Goal: Task Accomplishment & Management: Complete application form

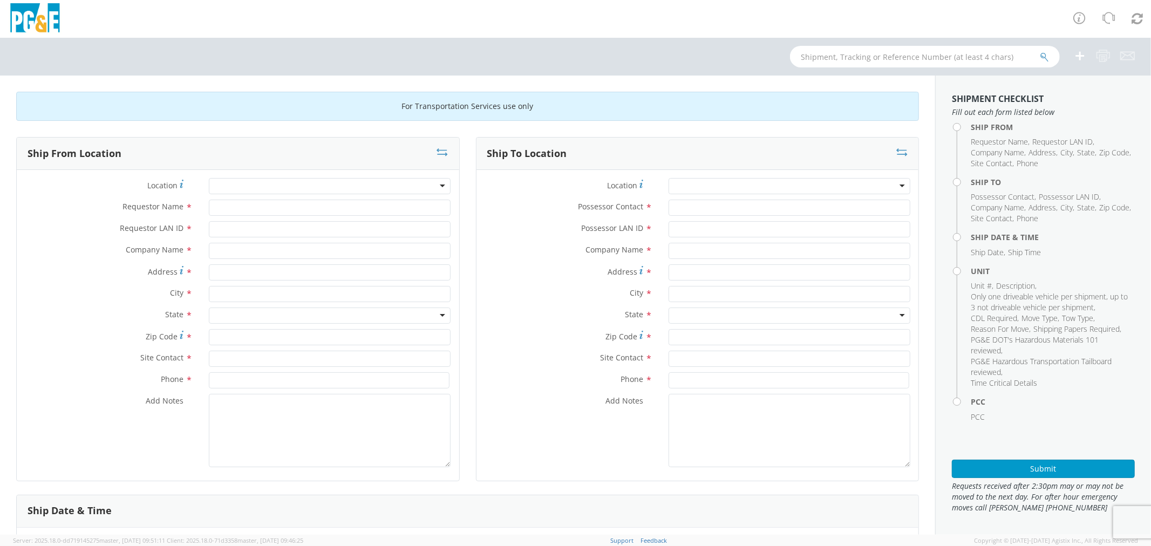
click at [261, 189] on div at bounding box center [330, 186] width 242 height 16
type input "MERCED"
type input "PG&E"
type input "[STREET_ADDRESS]"
type input "Merced"
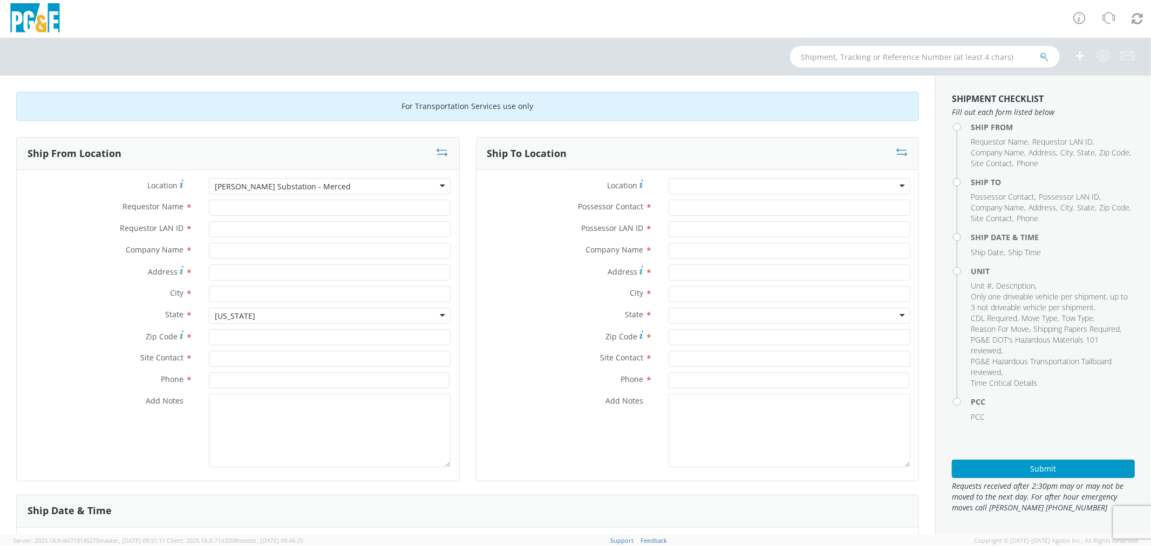
type input "95341"
type input "[PHONE_NUMBER]"
click at [320, 187] on div "[PERSON_NAME] Substation - Merced" at bounding box center [330, 186] width 242 height 16
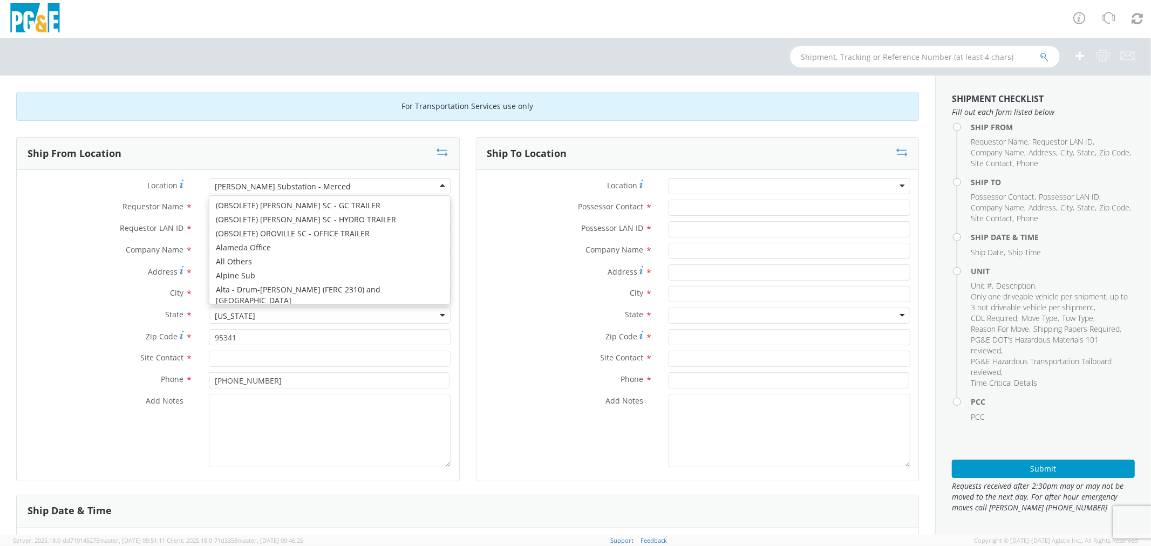
click at [320, 187] on div "[PERSON_NAME] Substation - Merced" at bounding box center [330, 186] width 242 height 16
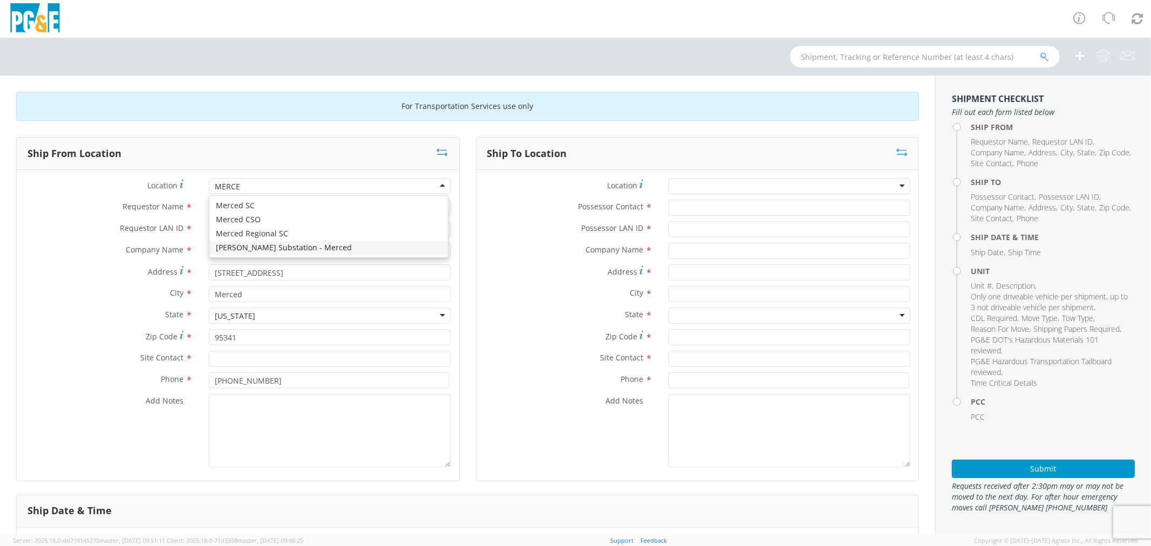
type input "MERCED"
type input "[STREET_ADDRESS]"
type input "95340"
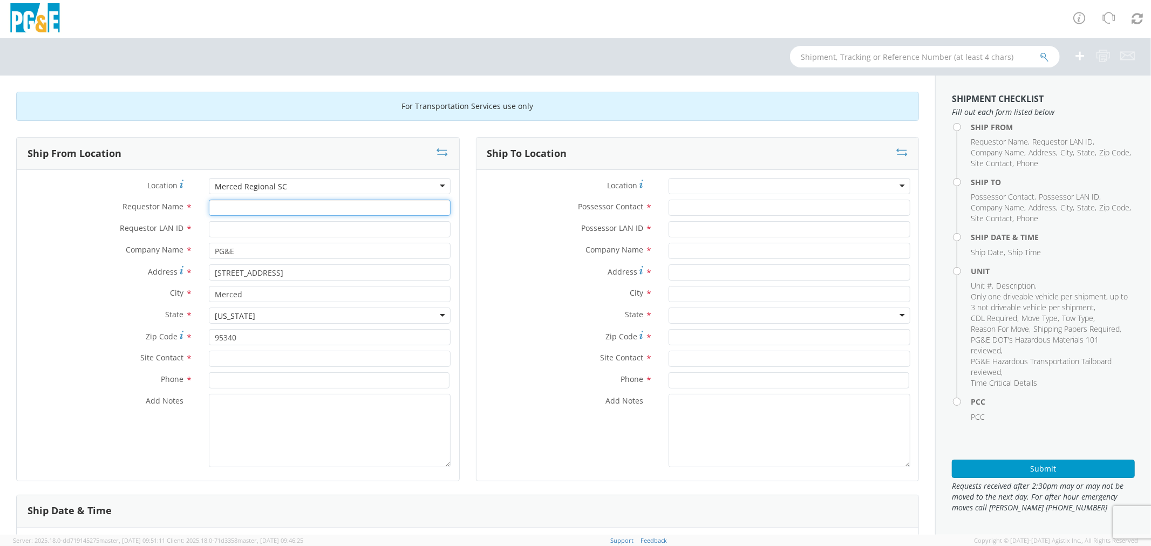
click at [221, 207] on input "Requestor Name *" at bounding box center [330, 208] width 242 height 16
type input "J"
type input "c"
type input "[PERSON_NAME]"
type input "c2hf"
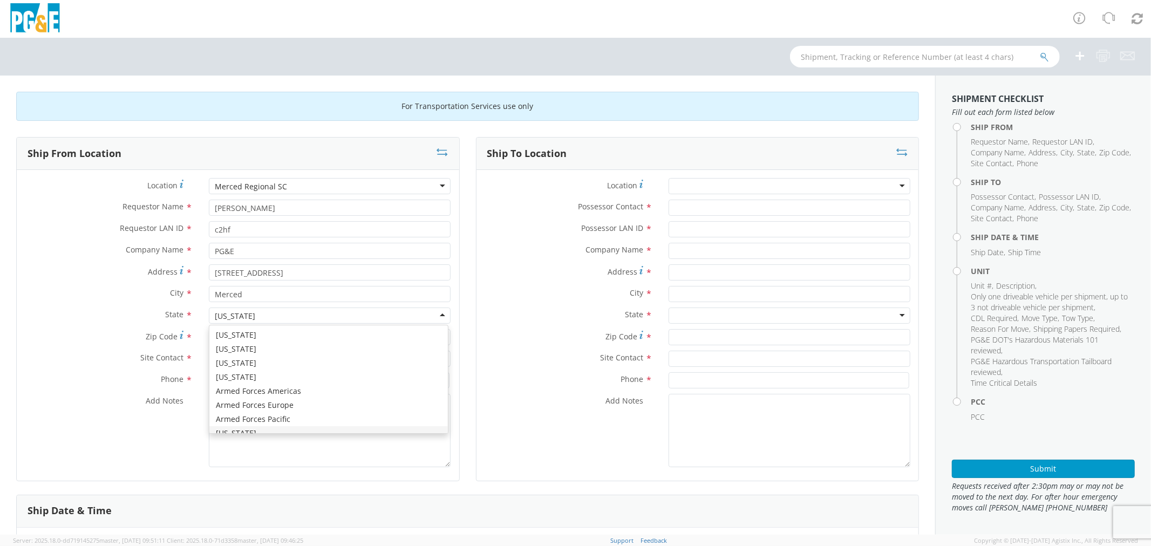
scroll to position [12, 0]
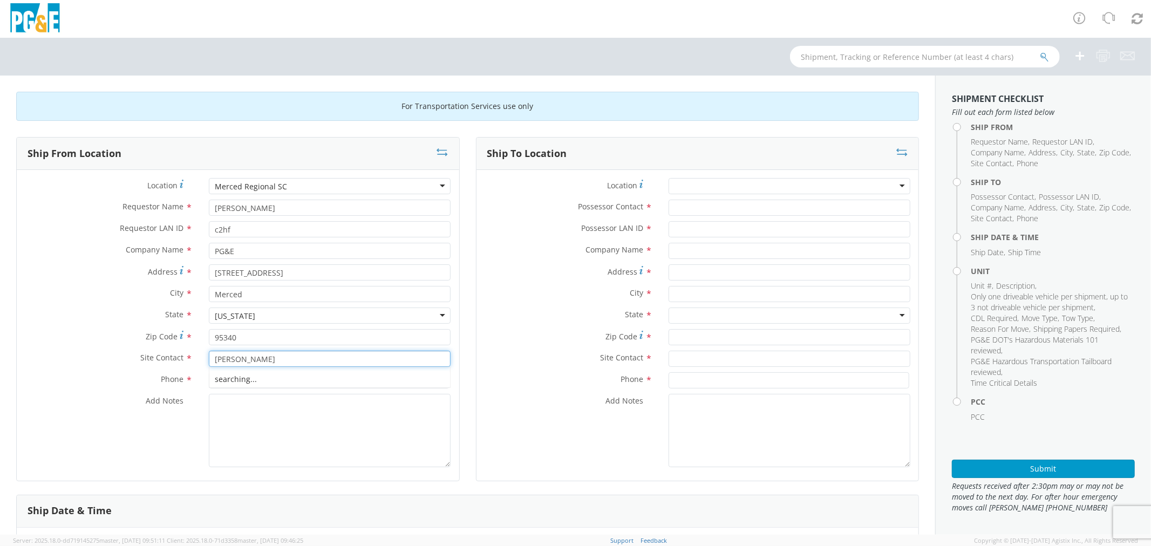
type input "[PERSON_NAME]"
type input "[PHONE_NUMBER]"
click at [714, 186] on div at bounding box center [790, 186] width 242 height 16
drag, startPoint x: 714, startPoint y: 186, endPoint x: 616, endPoint y: 188, distance: 98.2
click at [616, 188] on div "Location *" at bounding box center [697, 186] width 442 height 16
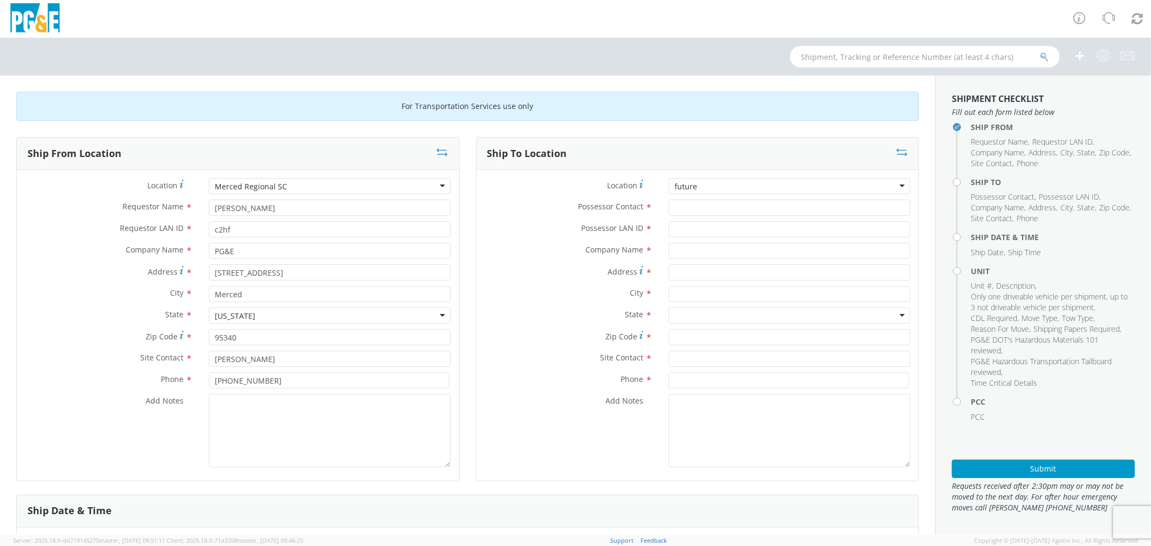
type input "future"
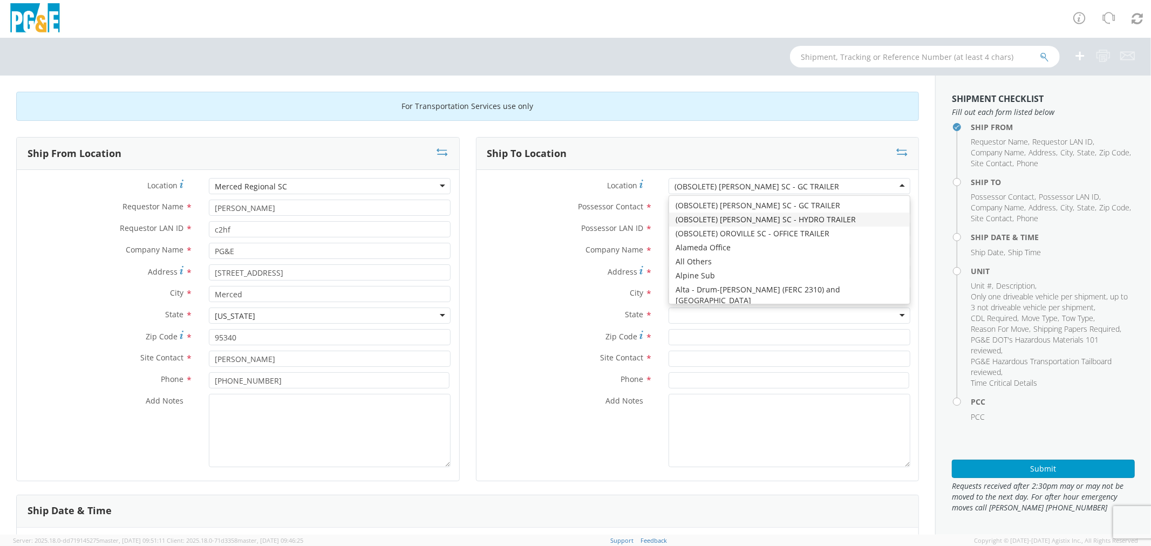
type input "PG&E"
type input "[STREET_ADDRESS]"
type input "[PERSON_NAME]"
type input "96013"
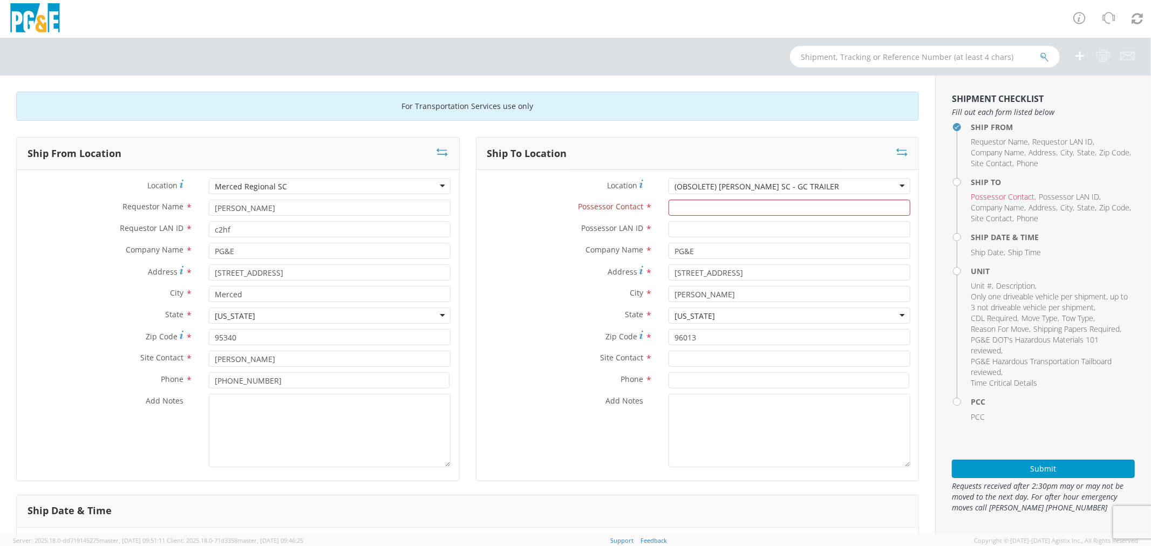
click at [802, 182] on div "(OBSOLETE) [PERSON_NAME] SC - GC TRAILER" at bounding box center [790, 186] width 242 height 16
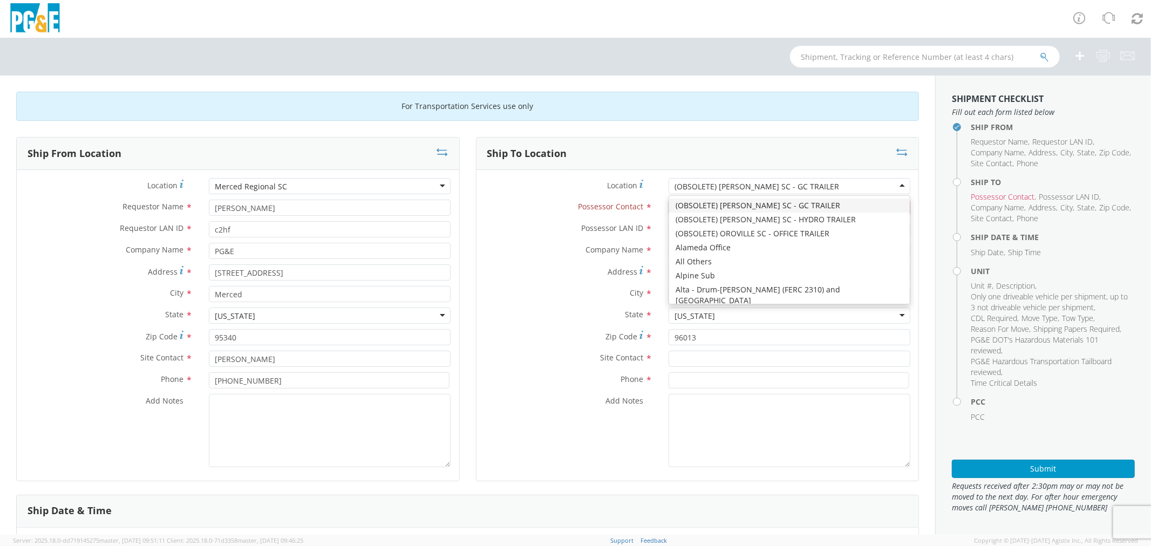
click at [802, 182] on div "(OBSOLETE) [PERSON_NAME] SC - GC TRAILER" at bounding box center [790, 186] width 242 height 16
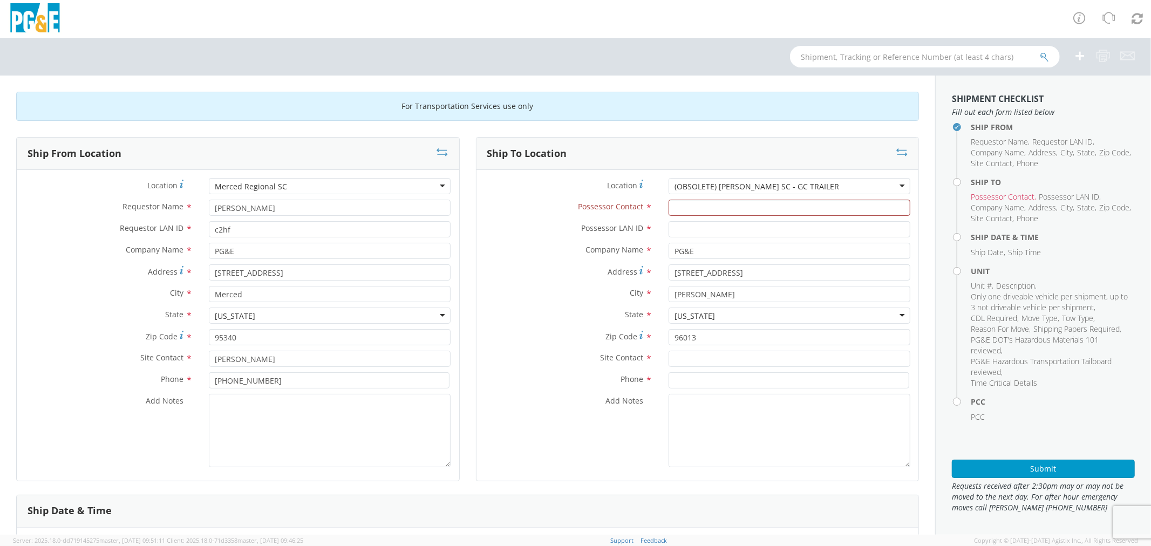
drag, startPoint x: 815, startPoint y: 186, endPoint x: 602, endPoint y: 203, distance: 213.9
click at [602, 203] on div "Location * (OBSOLETE) [PERSON_NAME] SC - GC TRAILER (OBSOLETE) [GEOGRAPHIC_DATA…" at bounding box center [697, 325] width 442 height 295
click at [815, 181] on div "(OBSOLETE) [PERSON_NAME] SC - GC TRAILER" at bounding box center [790, 186] width 242 height 16
drag, startPoint x: 817, startPoint y: 186, endPoint x: 720, endPoint y: 185, distance: 97.1
click at [720, 185] on div "(OBSOLETE) [PERSON_NAME] SC - GC TRAILER" at bounding box center [790, 186] width 242 height 16
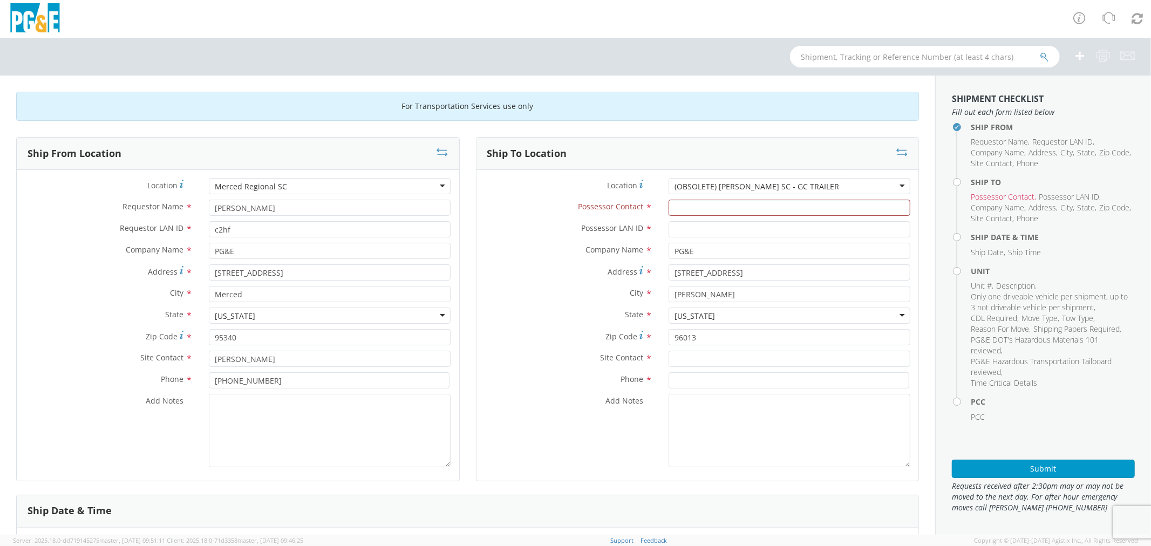
click at [859, 183] on div "(OBSOLETE) [PERSON_NAME] SC - GC TRAILER" at bounding box center [790, 186] width 242 height 16
drag, startPoint x: 823, startPoint y: 186, endPoint x: 716, endPoint y: 190, distance: 106.9
click at [732, 192] on div "(OBSOLETE) [PERSON_NAME] SC - GC TRAILER" at bounding box center [790, 186] width 242 height 16
click at [703, 216] on div "Possessor Contact * The field is required" at bounding box center [697, 211] width 442 height 22
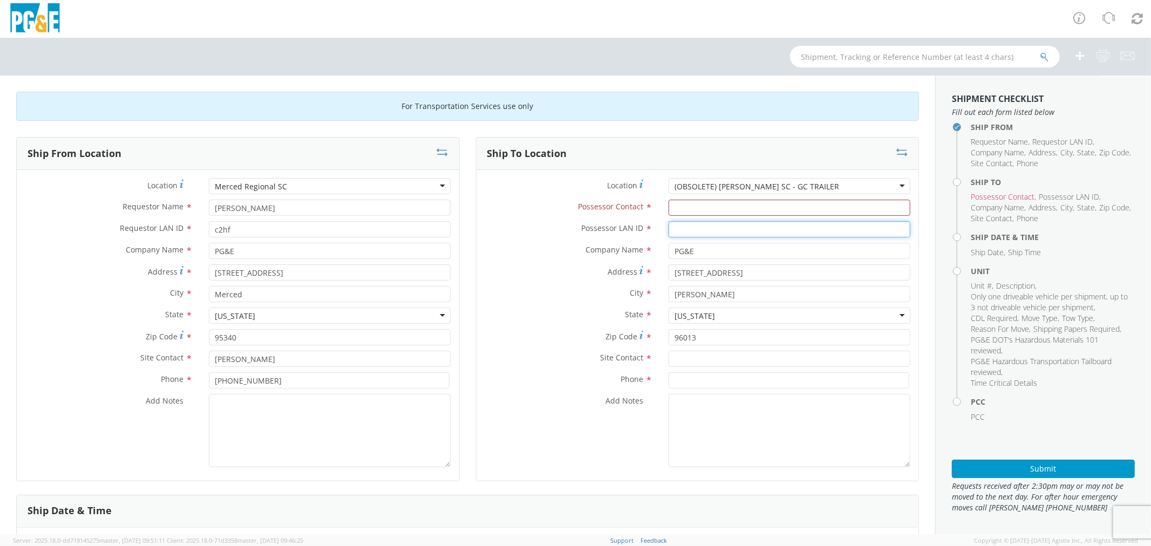
click at [699, 233] on input "Possessor LAN ID *" at bounding box center [790, 229] width 242 height 16
click at [675, 187] on div "(OBSOLETE) [PERSON_NAME] SC - GC TRAILER" at bounding box center [757, 186] width 165 height 11
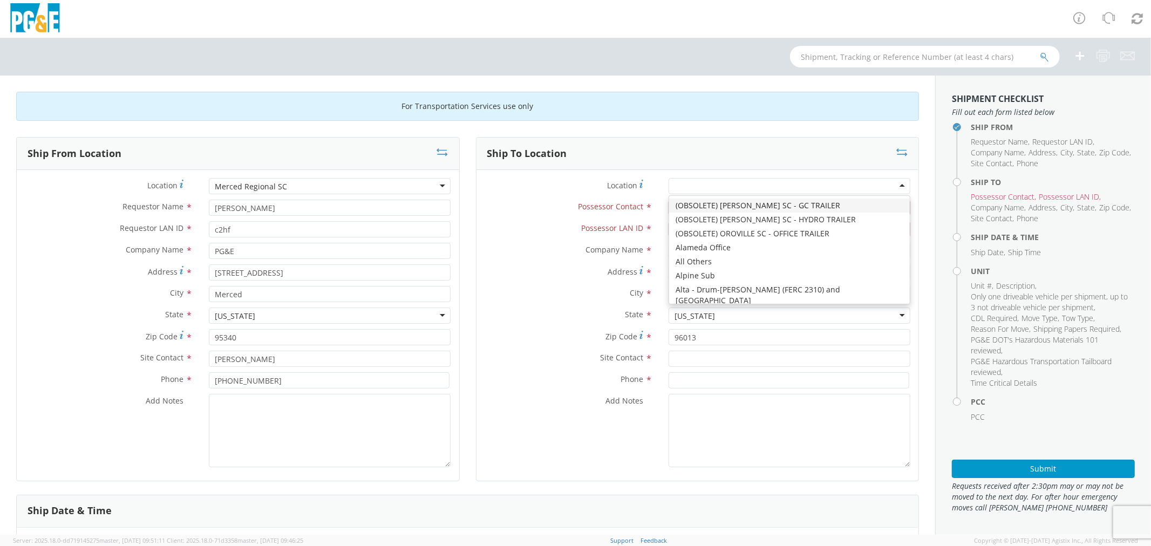
click at [617, 199] on div "Location * (OBSOLETE) [PERSON_NAME] SC - GC TRAILER (OBSOLETE) [GEOGRAPHIC_DATA…" at bounding box center [697, 189] width 442 height 22
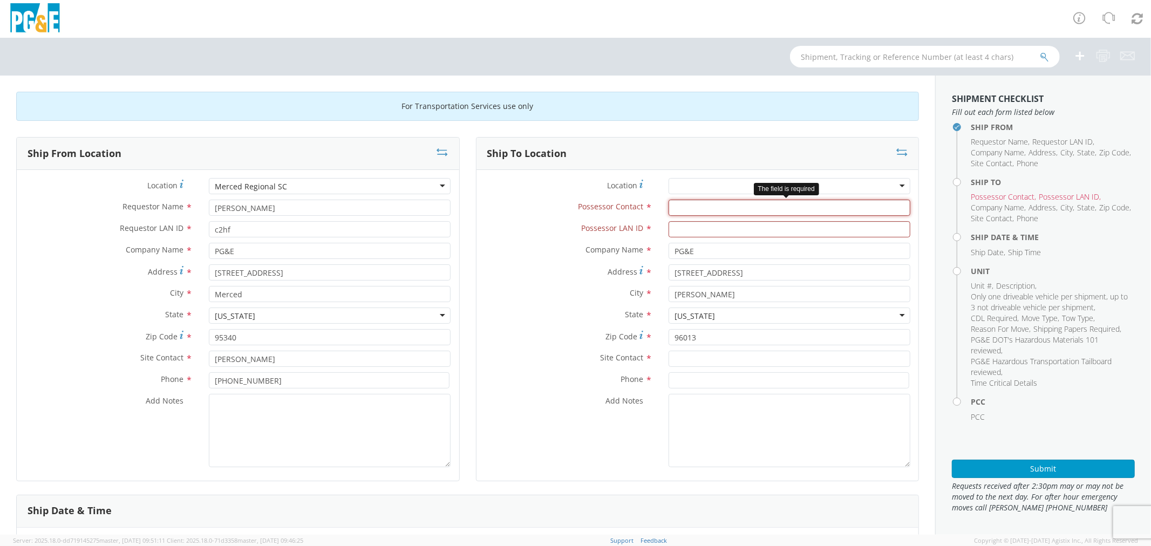
click at [682, 212] on input "Possessor Contact *" at bounding box center [790, 208] width 242 height 16
type input "[PERSON_NAME]"
type input "c2hf"
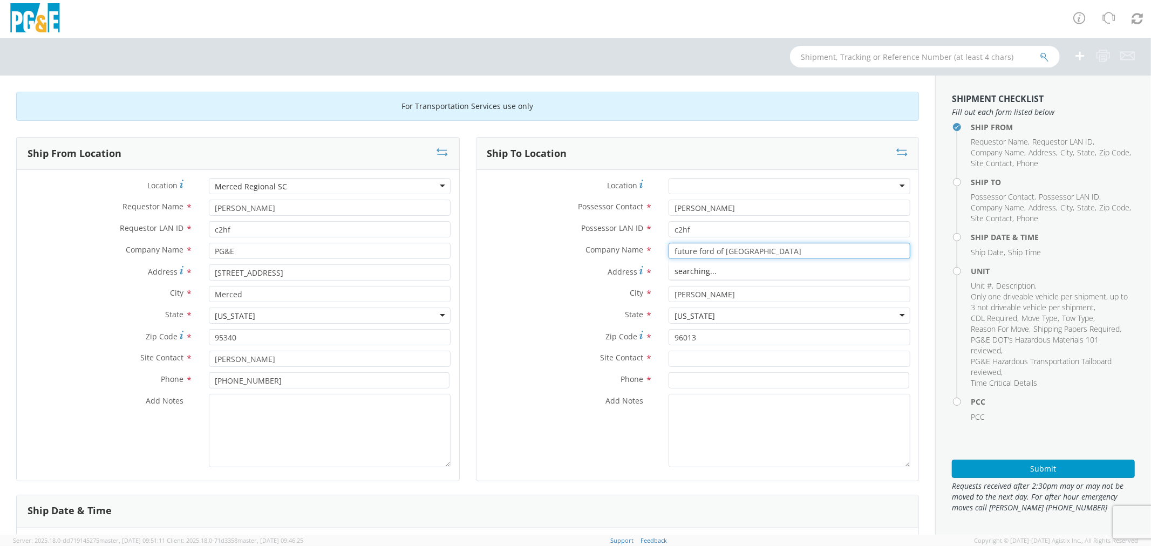
type input "future ford of [GEOGRAPHIC_DATA]"
drag, startPoint x: 796, startPoint y: 253, endPoint x: 552, endPoint y: 246, distance: 244.0
click at [552, 246] on div "Company Name * future ford of [GEOGRAPHIC_DATA]" at bounding box center [697, 251] width 442 height 16
click at [690, 274] on input "Address *" at bounding box center [790, 272] width 242 height 16
paste input "[STREET_ADDRESS][PERSON_NAME]"
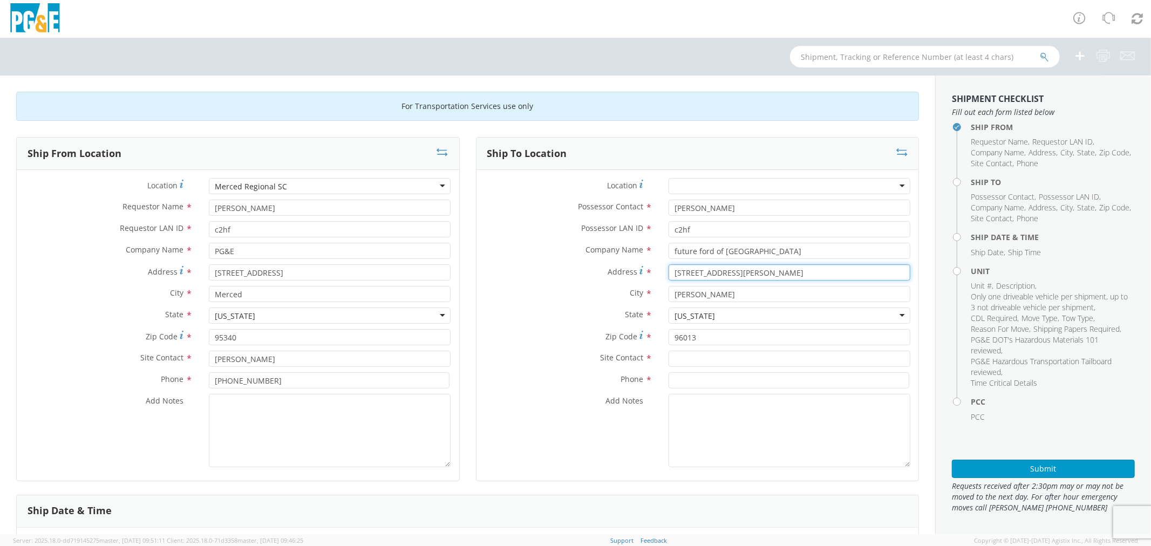
type input "[STREET_ADDRESS][PERSON_NAME]"
type input "clovis"
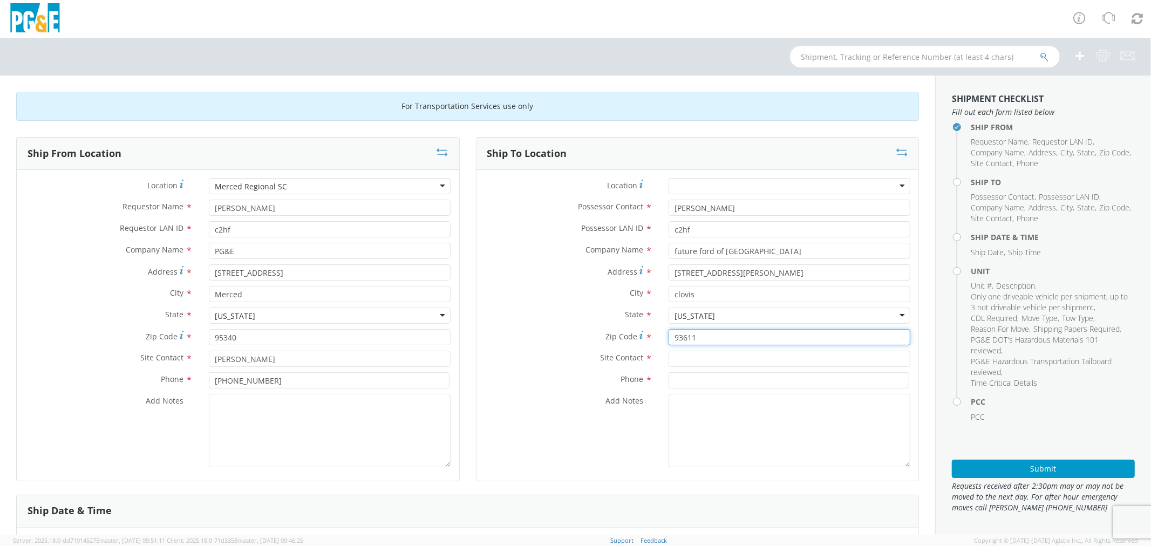
click at [698, 339] on input "93611" at bounding box center [790, 337] width 242 height 16
type input "93612"
type input "[PERSON_NAME]"
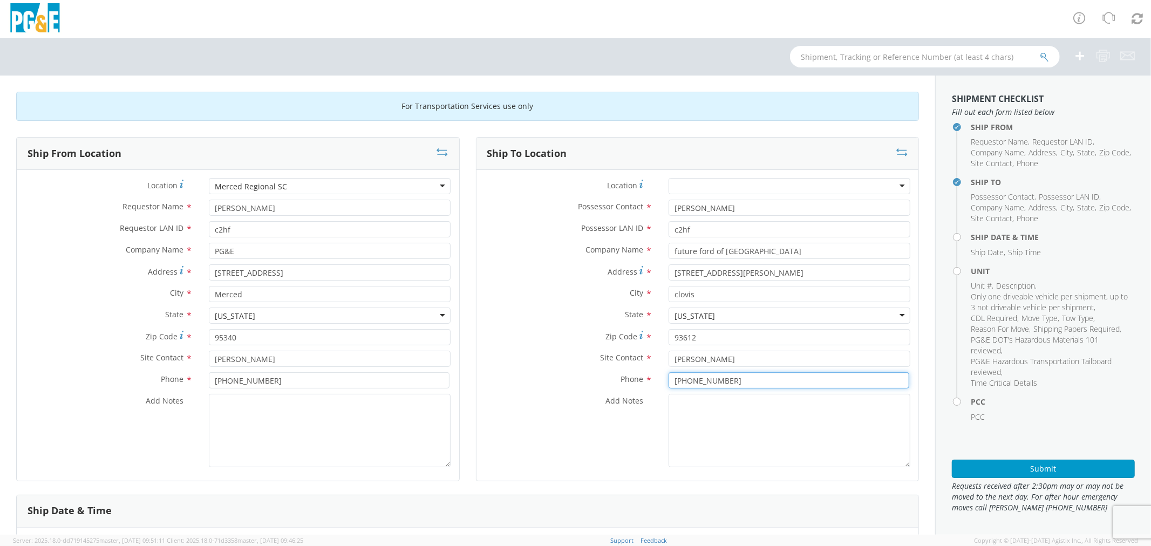
type input "[PHONE_NUMBER]"
click at [554, 432] on div "Add Notes *" at bounding box center [697, 430] width 442 height 73
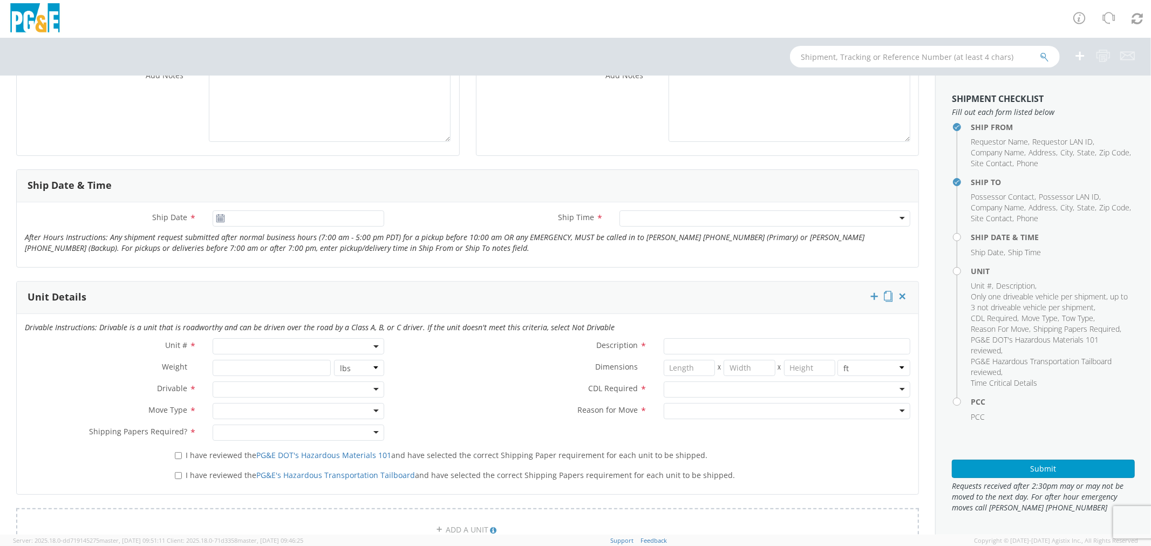
scroll to position [359, 0]
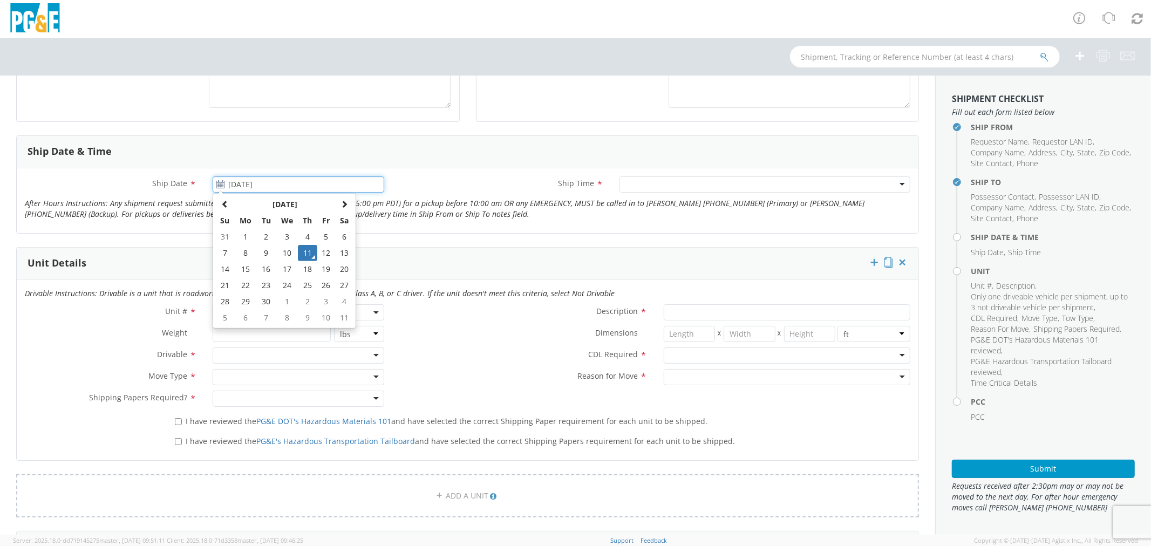
click at [255, 190] on input "[DATE]" at bounding box center [299, 184] width 172 height 16
click at [319, 252] on td "12" at bounding box center [326, 253] width 18 height 16
type input "[DATE]"
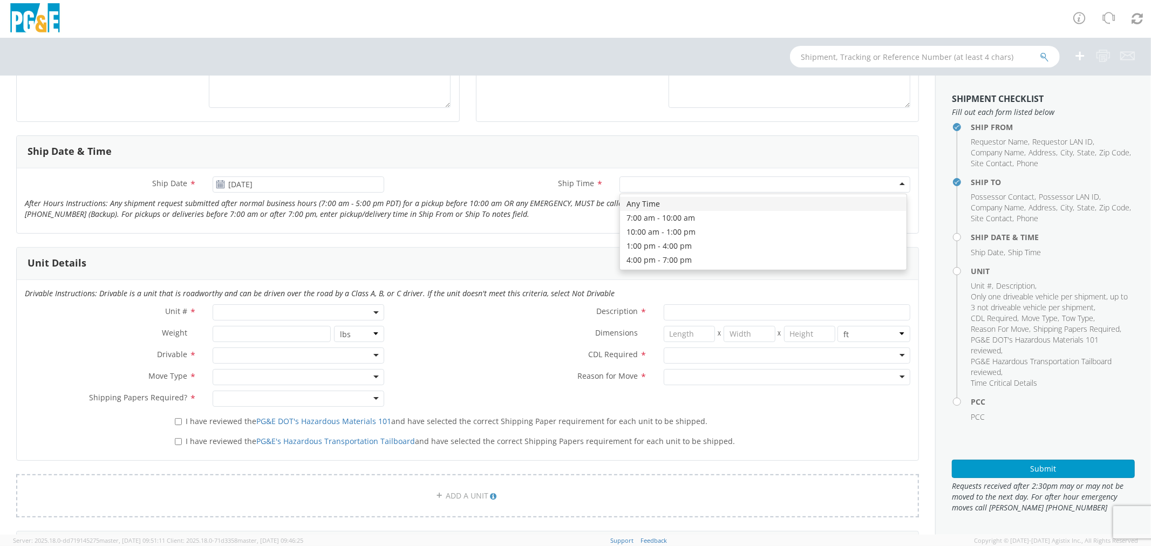
click at [649, 189] on div at bounding box center [764, 184] width 291 height 16
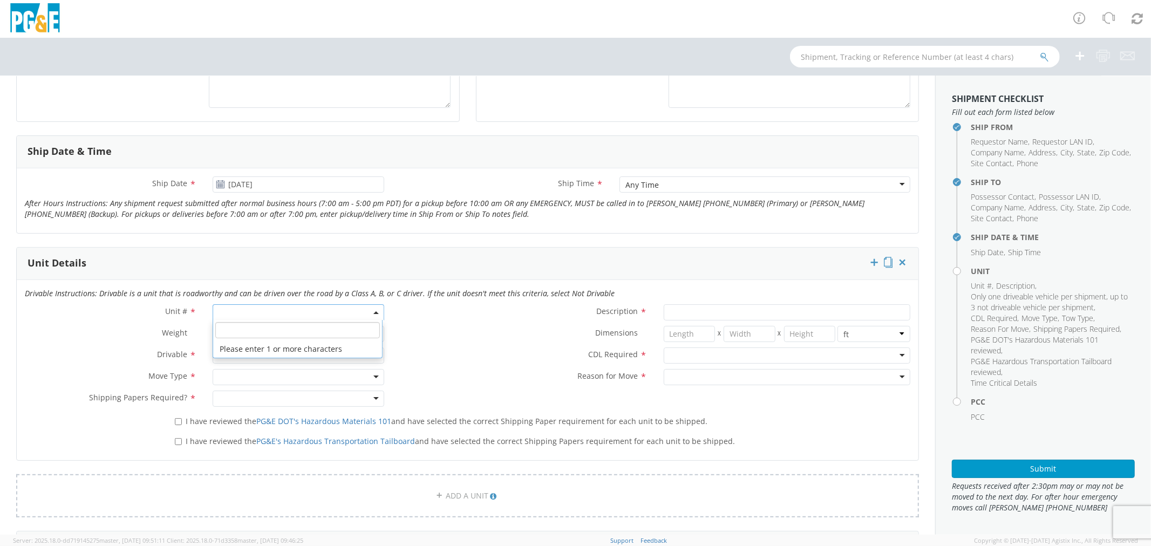
click at [284, 314] on span at bounding box center [299, 312] width 172 height 16
click at [271, 337] on input "search" at bounding box center [297, 330] width 165 height 16
type input "b37723"
type input "TRUCK; TROUBLE W/AERIAL 4X4"
type input "22000"
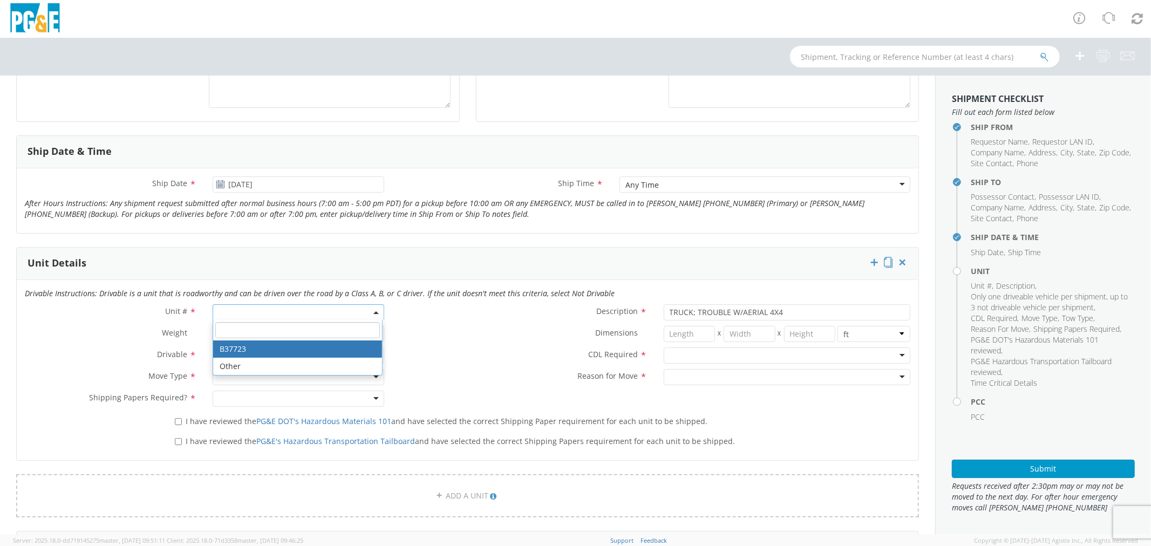
select select "B37723"
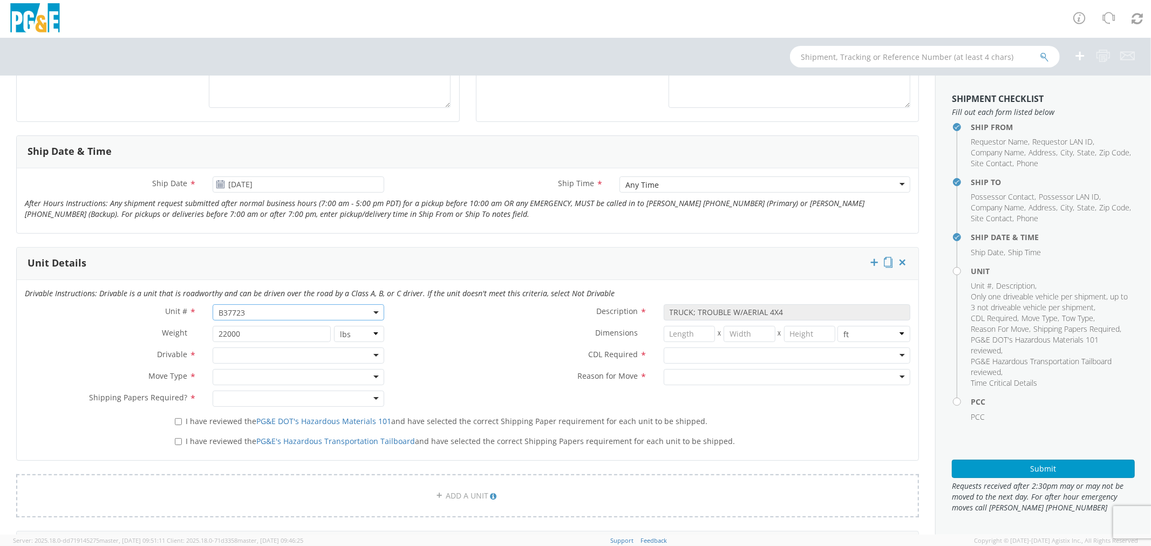
click at [270, 353] on div at bounding box center [299, 356] width 172 height 16
click at [228, 375] on div at bounding box center [299, 377] width 172 height 16
click at [224, 399] on div at bounding box center [299, 399] width 172 height 16
click at [679, 351] on div at bounding box center [787, 356] width 247 height 16
click at [682, 376] on div at bounding box center [787, 377] width 247 height 16
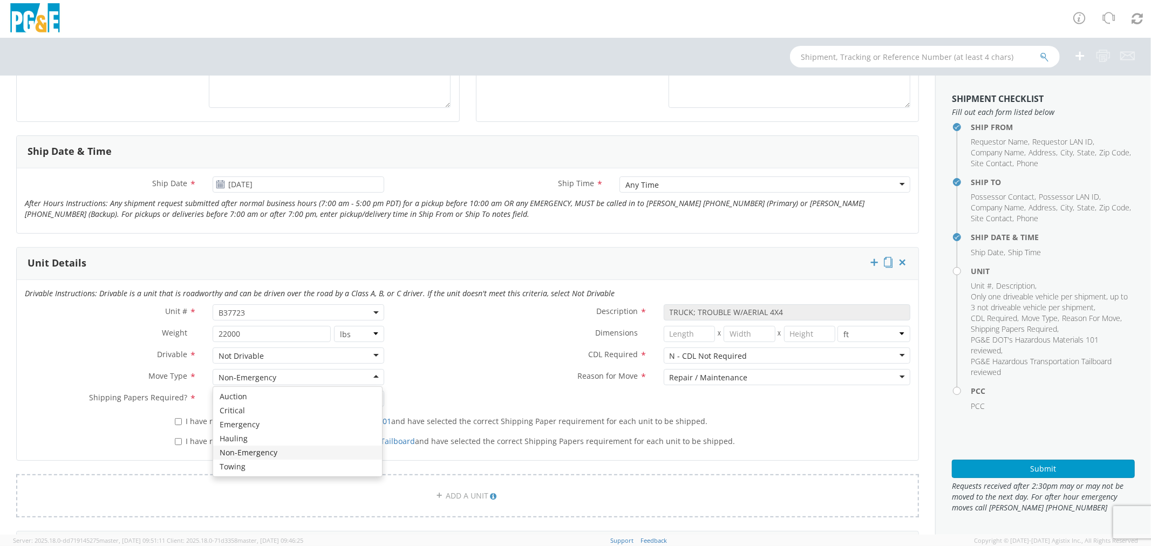
click at [360, 377] on div "Non-Emergency" at bounding box center [299, 377] width 172 height 16
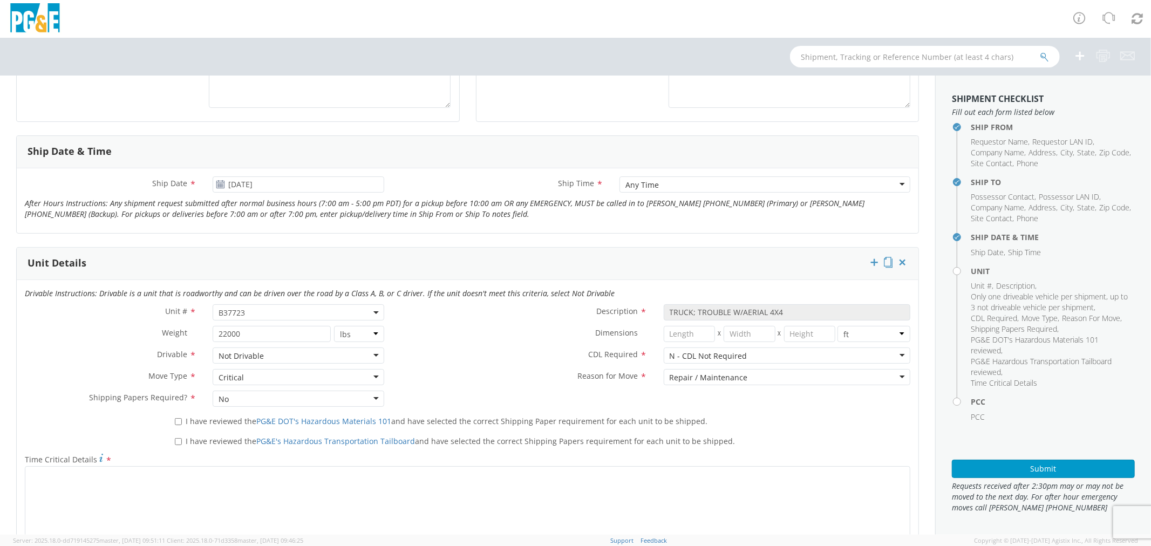
click at [731, 393] on div "Unit # * B37723 B37723 Description * TRUCK; TROUBLE W/AERIAL 4X4 Weight * 22000…" at bounding box center [468, 358] width 902 height 108
click at [181, 424] on label "I have reviewed the PG&E DOT's Hazardous Materials 101 and have selected the co…" at bounding box center [442, 420] width 535 height 12
click at [181, 424] on input "I have reviewed the PG&E DOT's Hazardous Materials 101 and have selected the co…" at bounding box center [178, 421] width 7 height 7
checkbox input "true"
click at [181, 442] on label "I have reviewed the PG&E's Hazardous Transportation Tailboard and have selected…" at bounding box center [456, 440] width 562 height 12
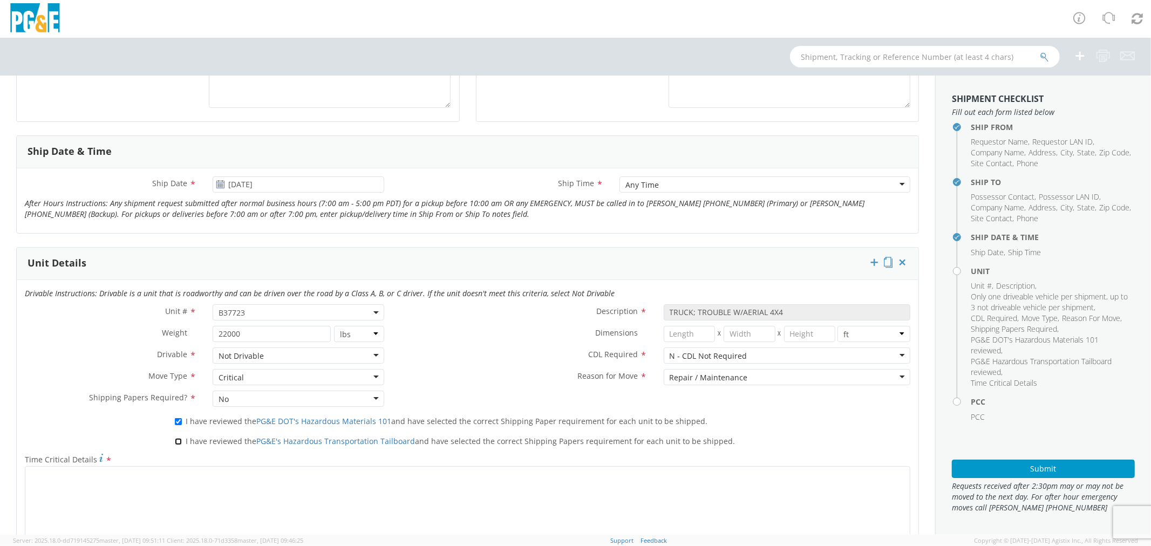
click at [181, 442] on input "I have reviewed the PG&E's Hazardous Transportation Tailboard and have selected…" at bounding box center [178, 441] width 7 height 7
checkbox input "true"
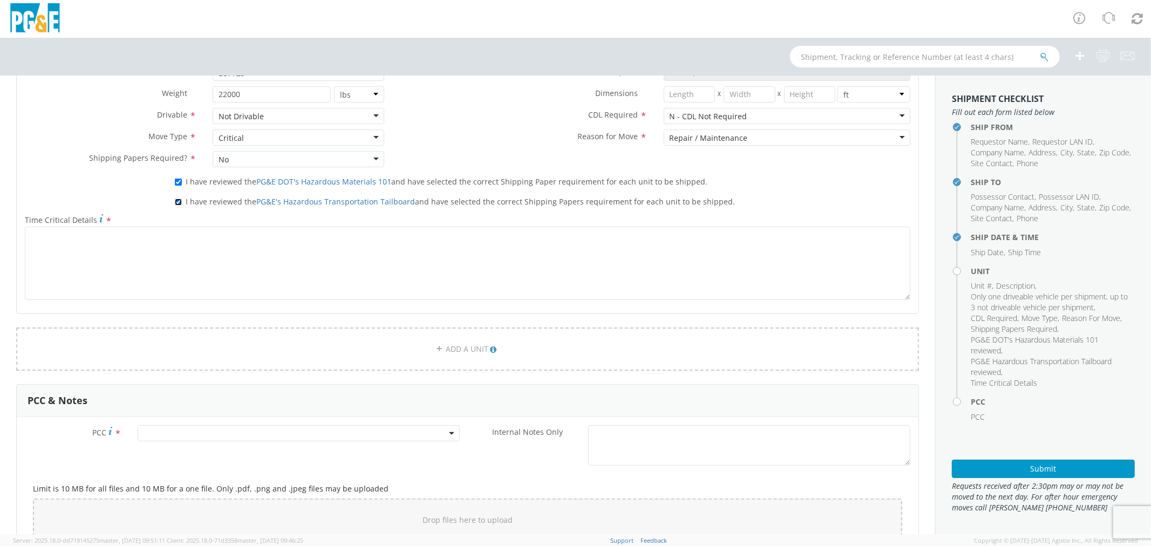
scroll to position [600, 0]
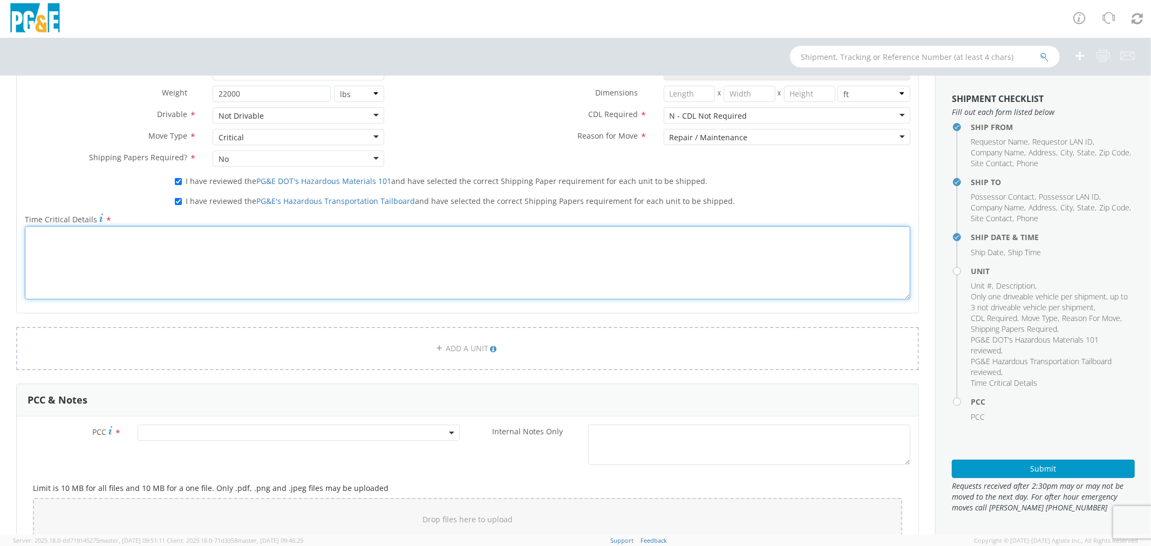
click at [163, 288] on textarea "Time Critical Details *" at bounding box center [468, 262] width 886 height 73
type textarea "unit is a trouble man truck. needs to be prepared asap"
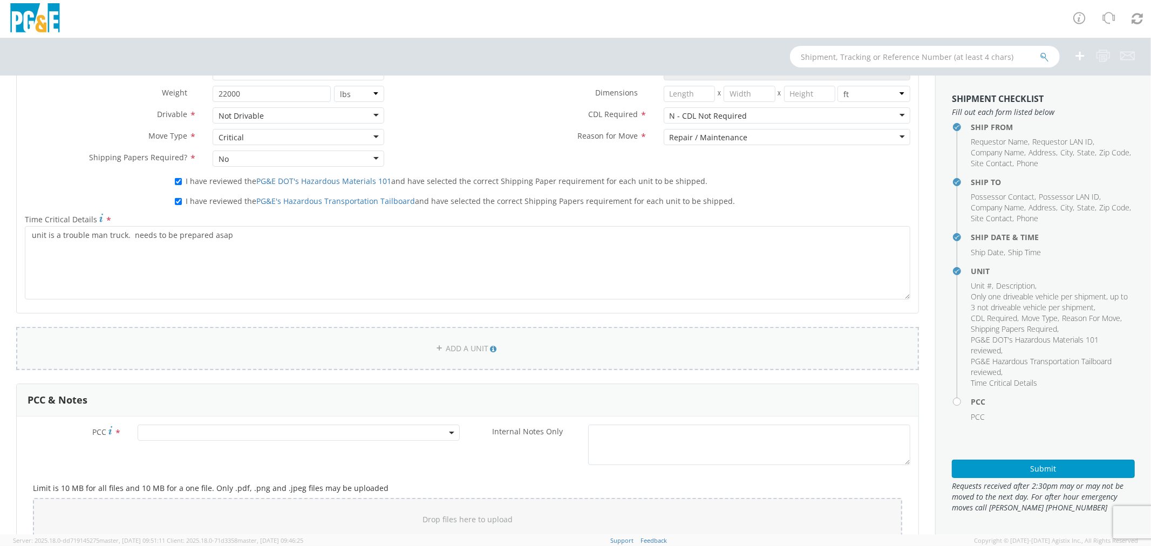
click at [316, 369] on link "ADD A UNIT" at bounding box center [467, 348] width 903 height 43
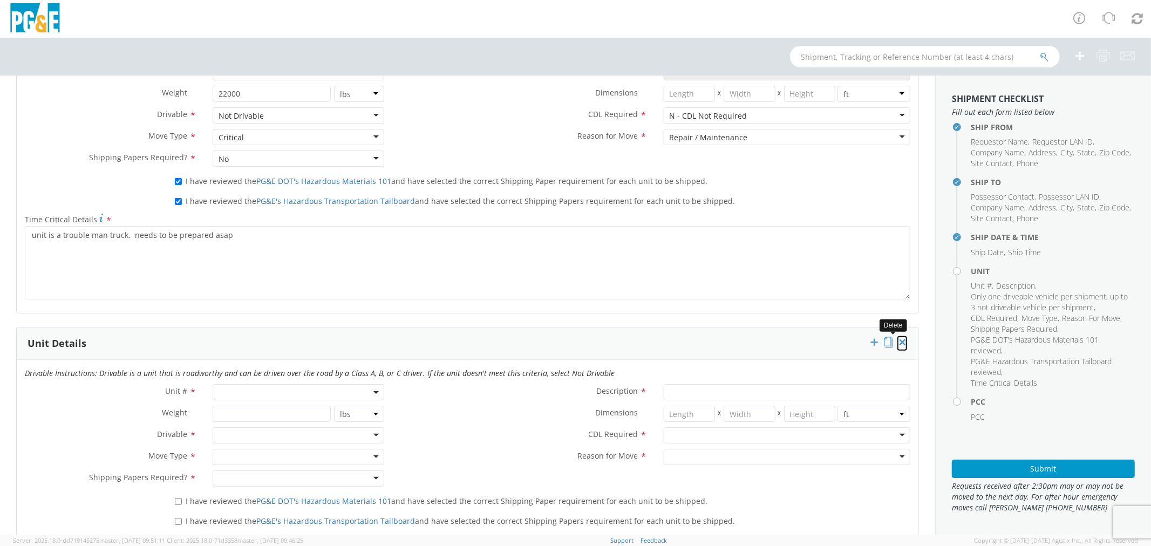
click at [897, 341] on icon at bounding box center [902, 342] width 11 height 11
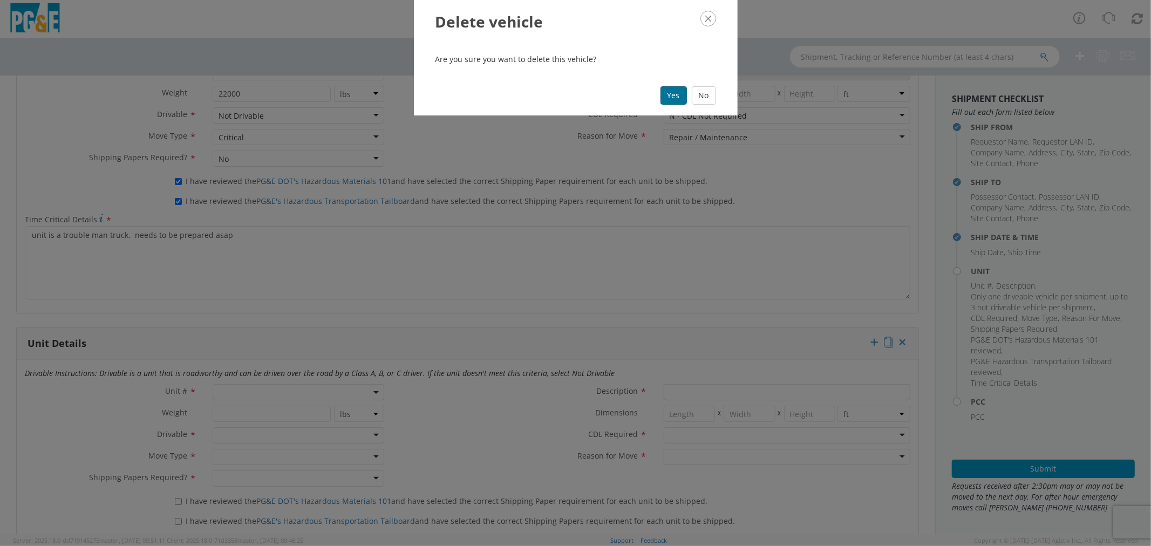
click at [670, 100] on button "Yes" at bounding box center [674, 95] width 26 height 18
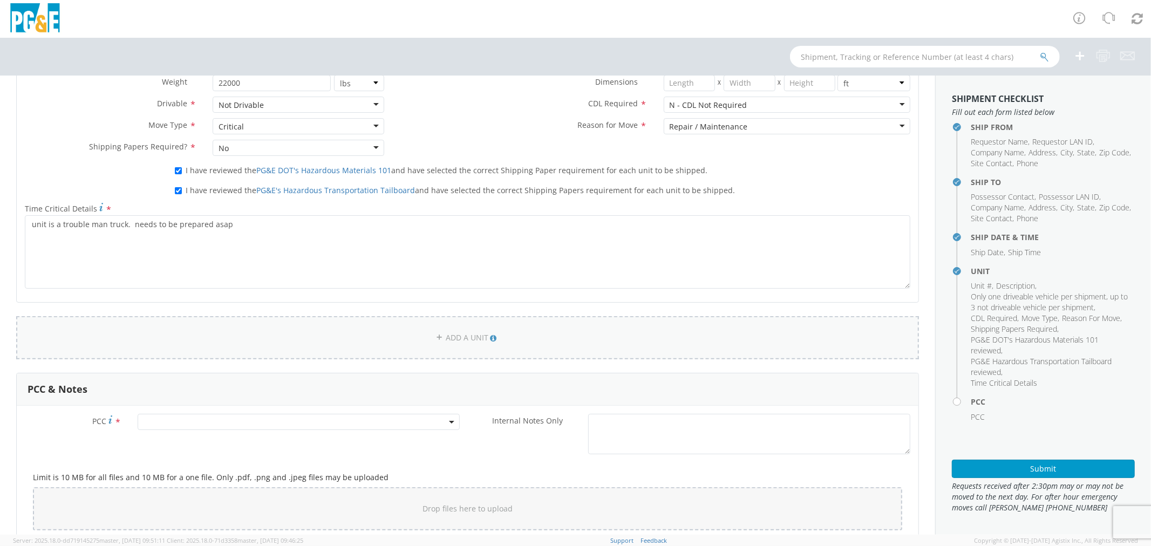
scroll to position [779, 0]
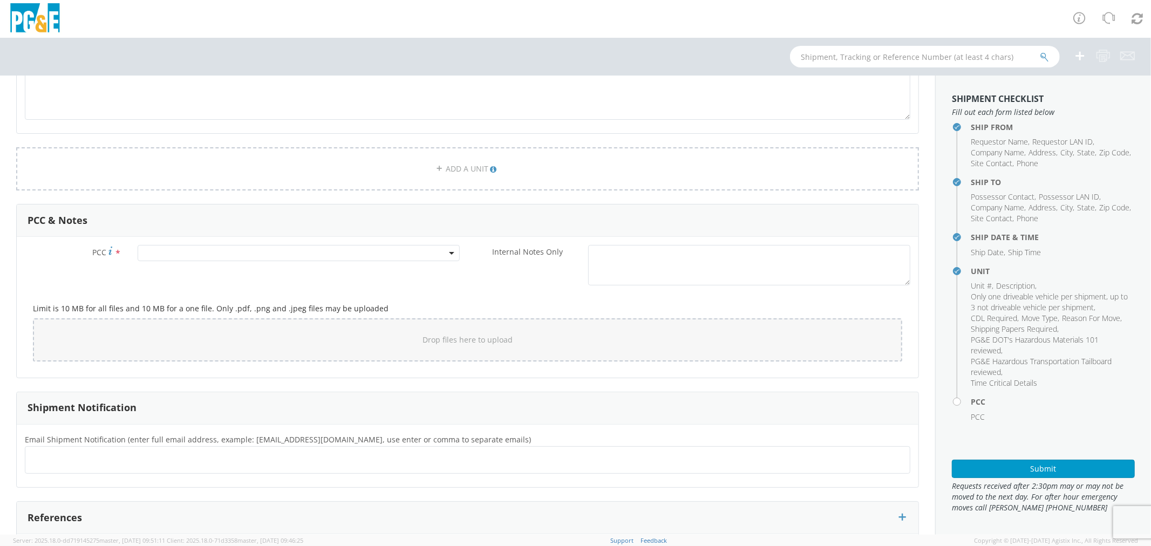
click at [159, 251] on span at bounding box center [299, 253] width 322 height 16
click at [176, 273] on input "number" at bounding box center [296, 271] width 313 height 16
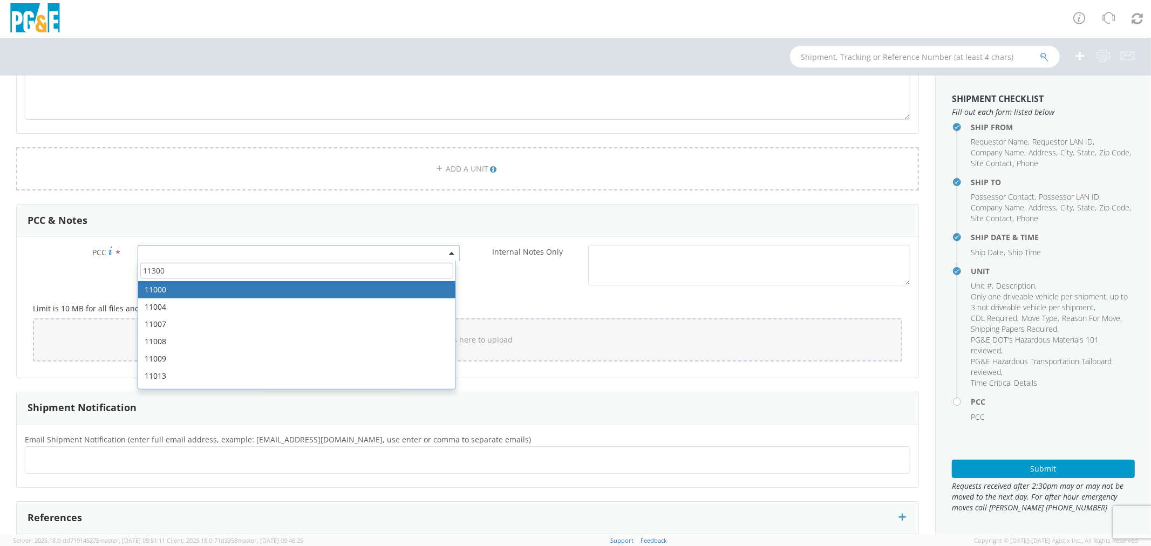
type input "11300"
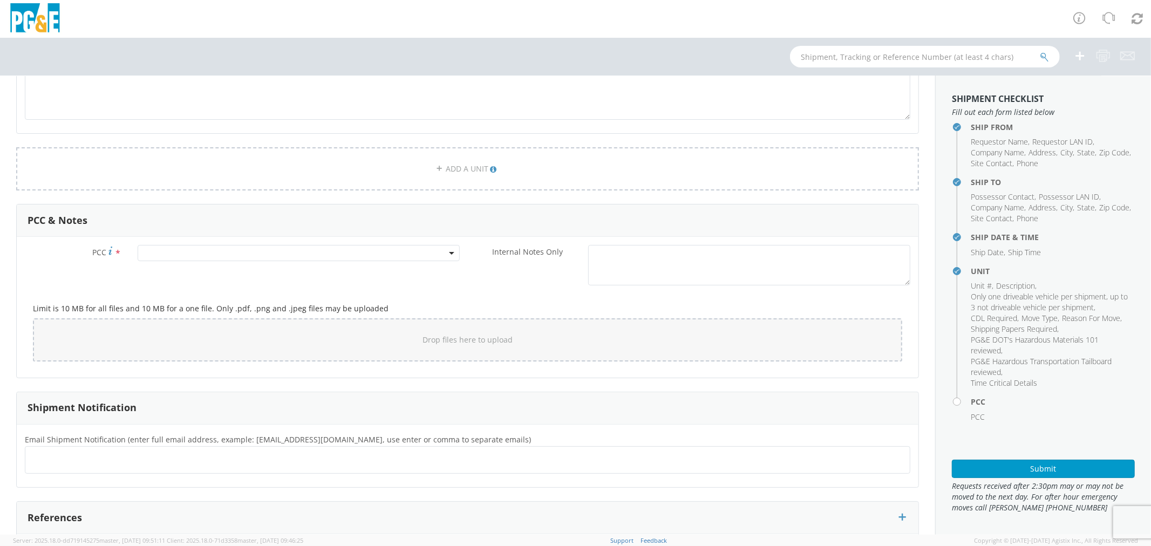
drag, startPoint x: 518, startPoint y: 296, endPoint x: 506, endPoint y: 300, distance: 13.1
click at [517, 296] on div "Limit is 10 MB for all files and 10 MB for a one file. Only .pdf, .png and .jpe…" at bounding box center [468, 330] width 886 height 78
click at [288, 254] on span at bounding box center [299, 253] width 322 height 16
click at [311, 273] on input "number" at bounding box center [296, 271] width 313 height 16
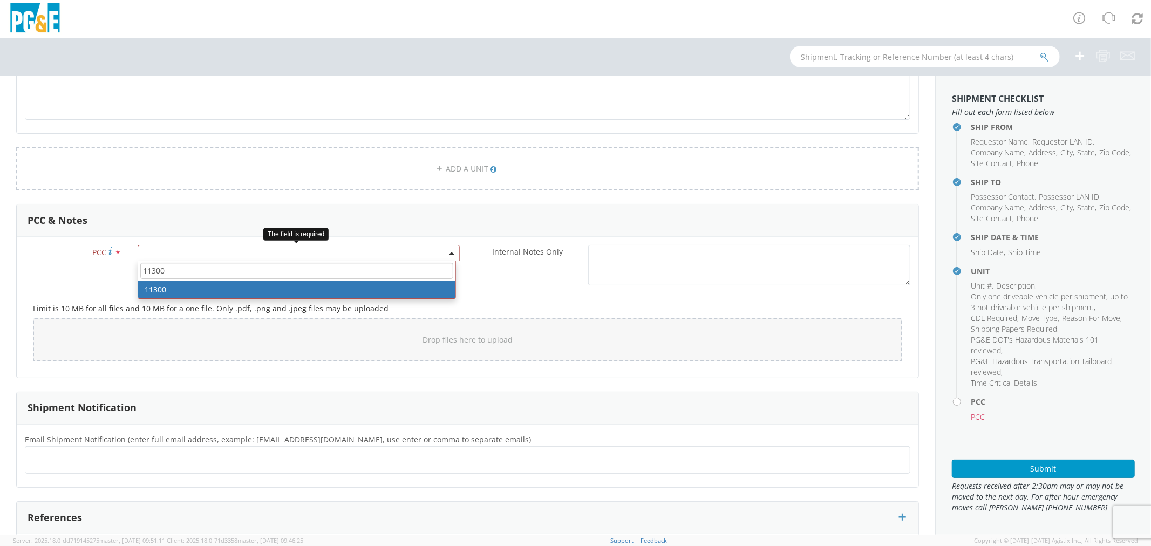
type input "11300"
select select "11300"
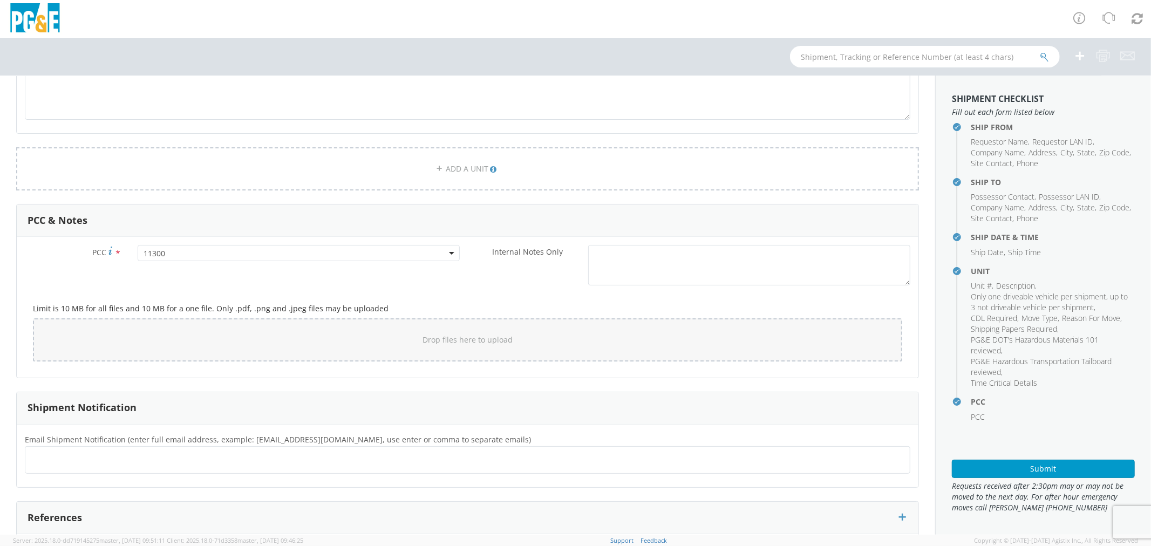
click at [510, 281] on div "Internal Notes Only *" at bounding box center [693, 265] width 451 height 40
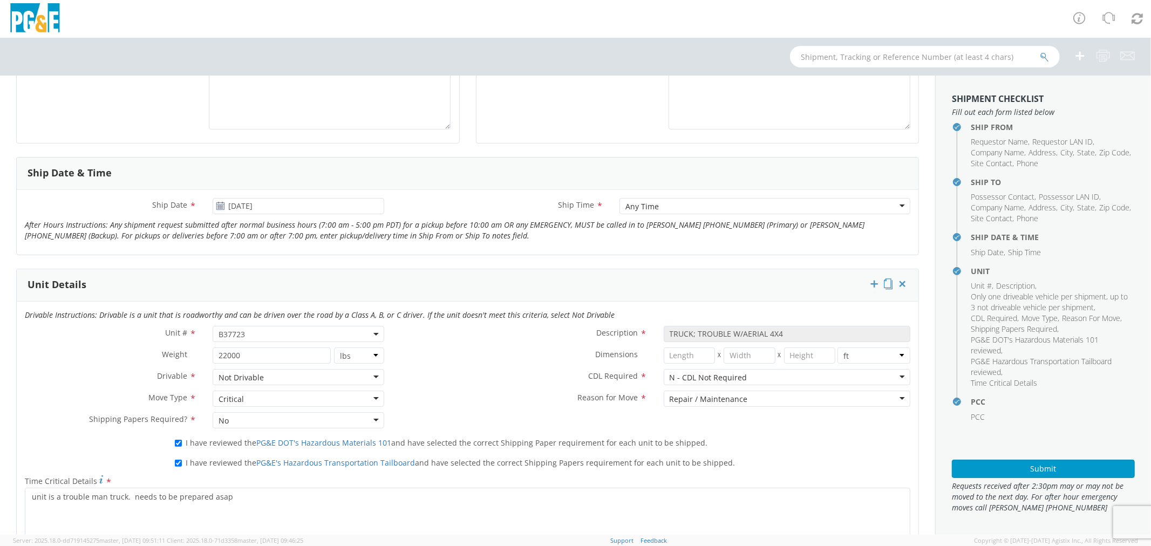
scroll to position [359, 0]
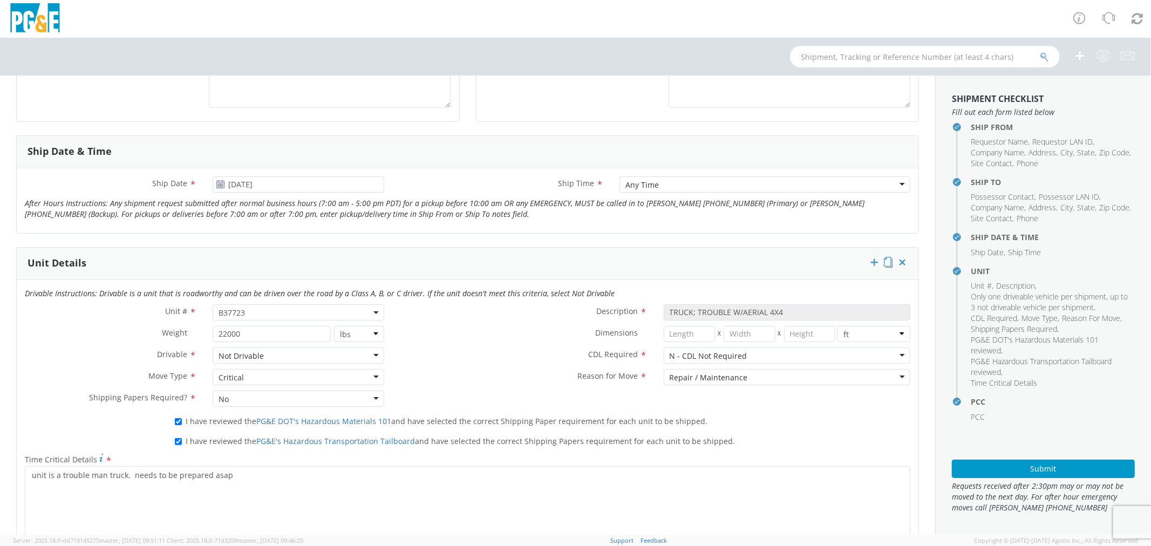
click at [270, 383] on div "Critical" at bounding box center [299, 377] width 172 height 16
click at [462, 396] on div "Unit # * B37723 B37723 Description * TRUCK; TROUBLE W/AERIAL 4X4 Weight * 22000…" at bounding box center [468, 358] width 902 height 108
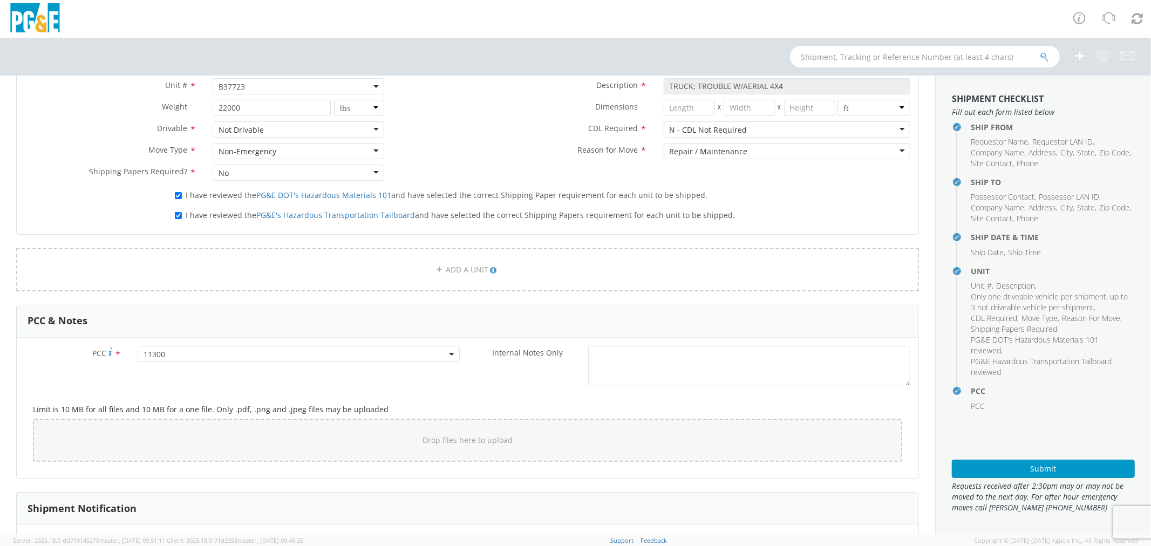
scroll to position [600, 0]
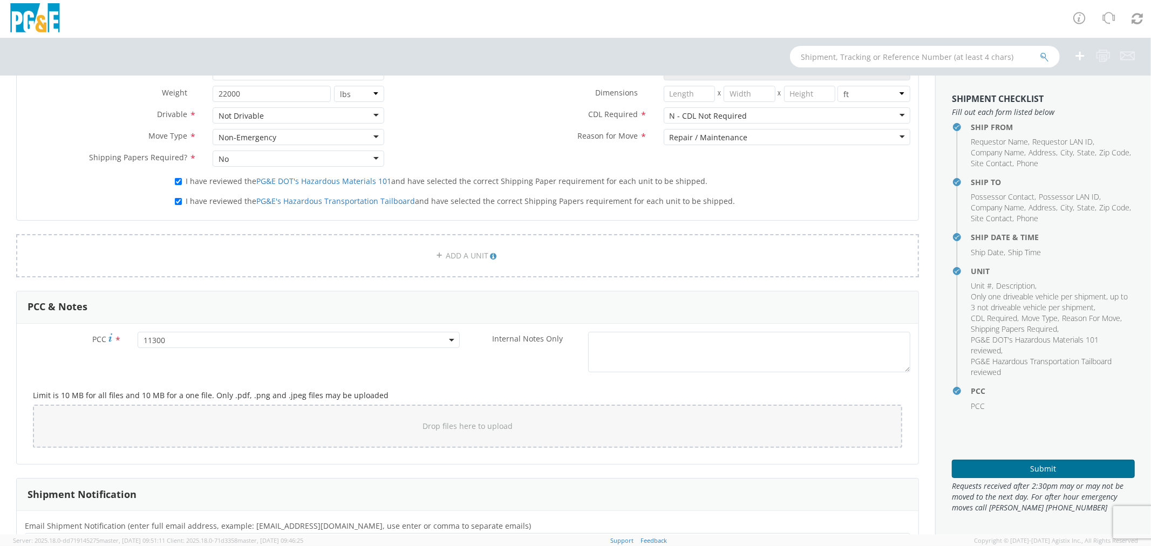
click at [997, 471] on button "Submit" at bounding box center [1043, 469] width 183 height 18
